Goal: Submit feedback/report problem

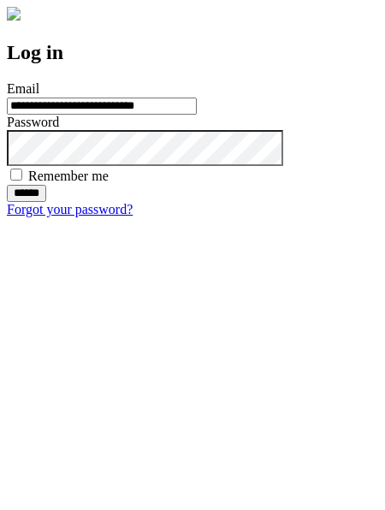
click at [46, 202] on input "******" at bounding box center [26, 193] width 39 height 17
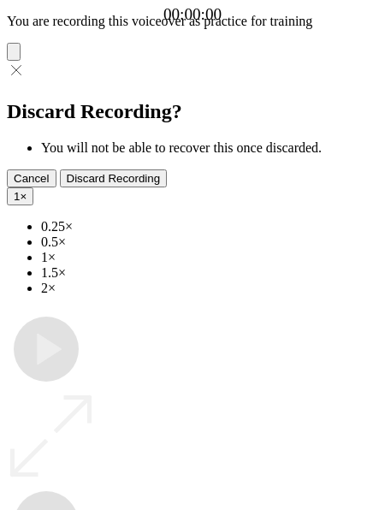
type input "**********"
